Goal: Task Accomplishment & Management: Manage account settings

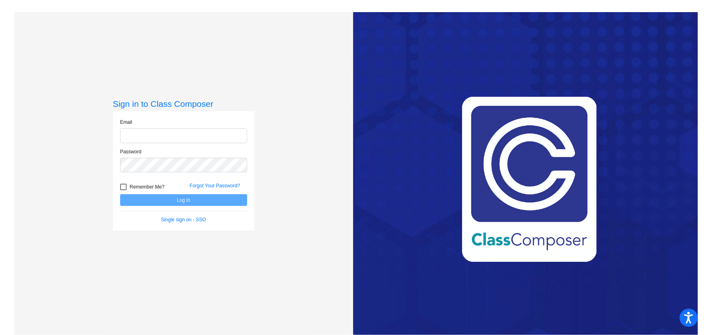
type input "[EMAIL_ADDRESS][DOMAIN_NAME]"
click at [199, 204] on button "Log In" at bounding box center [183, 200] width 127 height 12
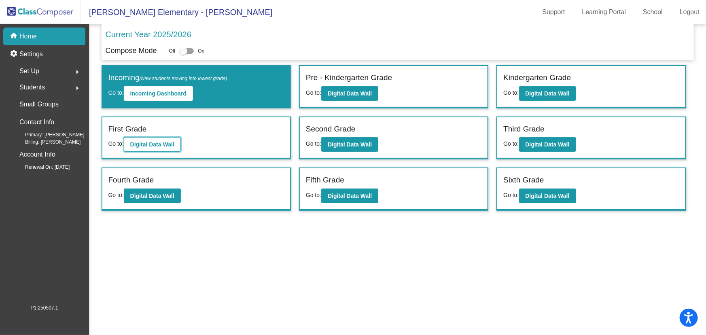
click at [168, 141] on b "Digital Data Wall" at bounding box center [152, 144] width 44 height 6
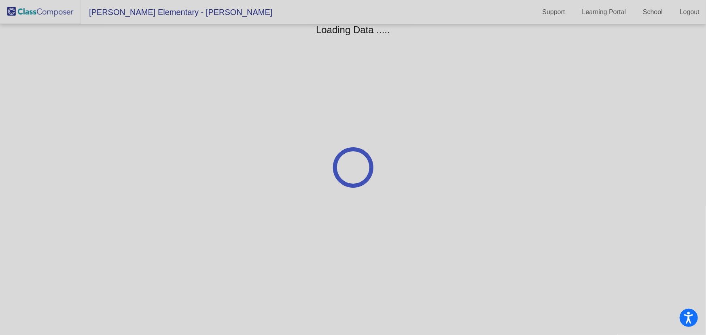
click at [168, 140] on div at bounding box center [353, 167] width 706 height 335
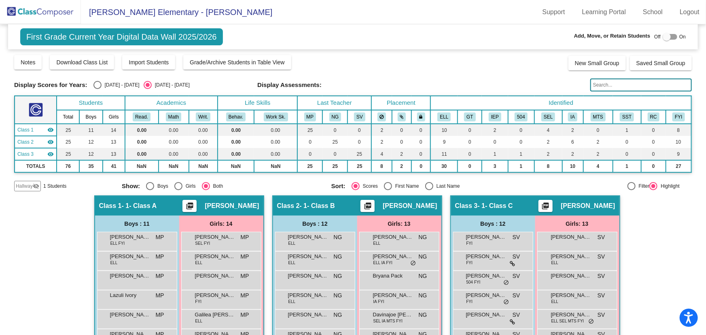
click at [429, 184] on div "Select an option" at bounding box center [429, 186] width 8 height 8
click at [429, 190] on input "Last Name" at bounding box center [429, 190] width 0 height 0
radio input "true"
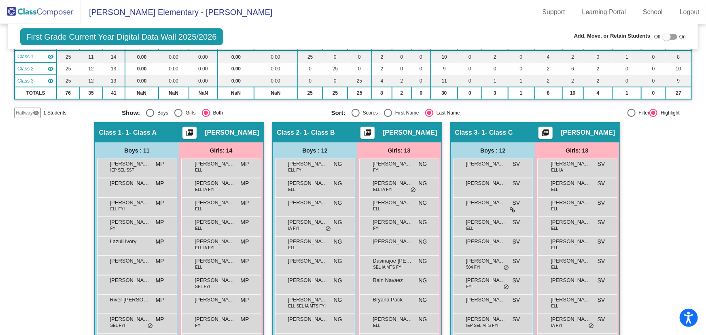
scroll to position [181, 0]
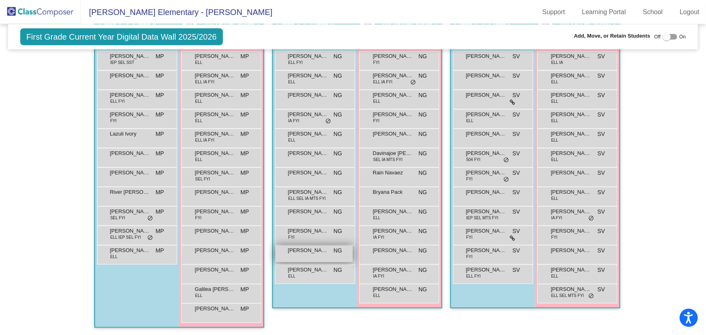
click at [313, 255] on div "[PERSON_NAME] NG lock do_not_disturb_alt" at bounding box center [314, 254] width 77 height 17
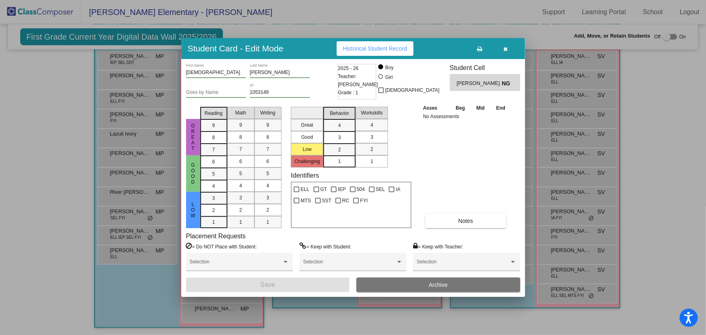
click at [444, 283] on span "Archive" at bounding box center [438, 285] width 19 height 6
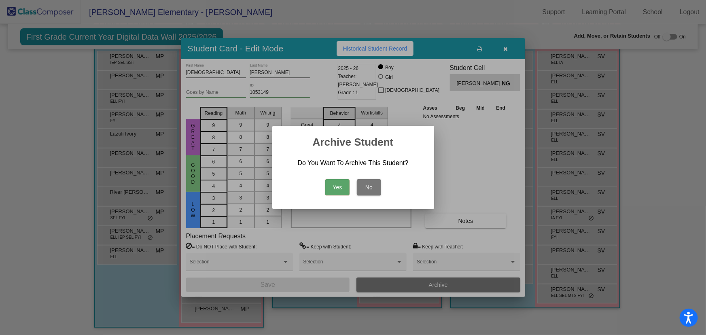
click at [332, 184] on button "Yes" at bounding box center [337, 187] width 24 height 16
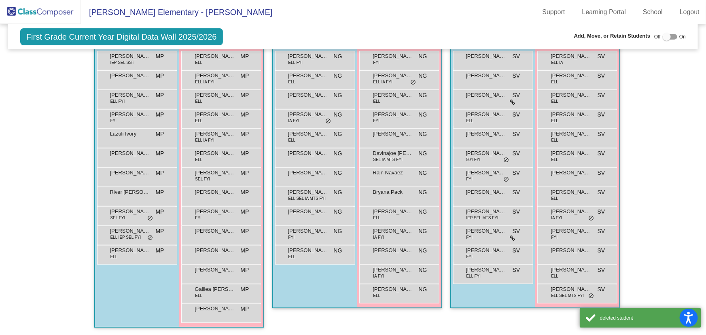
click at [52, 15] on img at bounding box center [40, 12] width 81 height 24
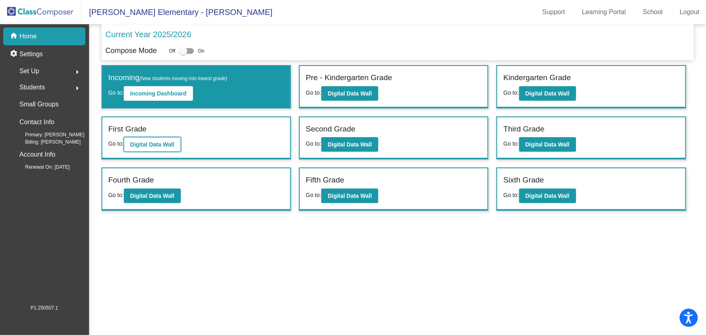
click at [158, 149] on button "Digital Data Wall" at bounding box center [152, 144] width 57 height 15
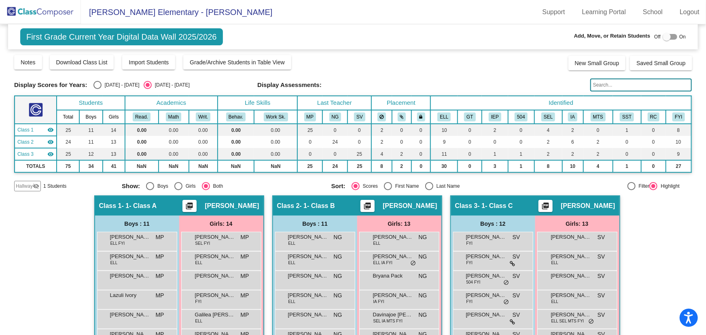
click at [57, 8] on img at bounding box center [40, 12] width 81 height 24
